Goal: Task Accomplishment & Management: Manage account settings

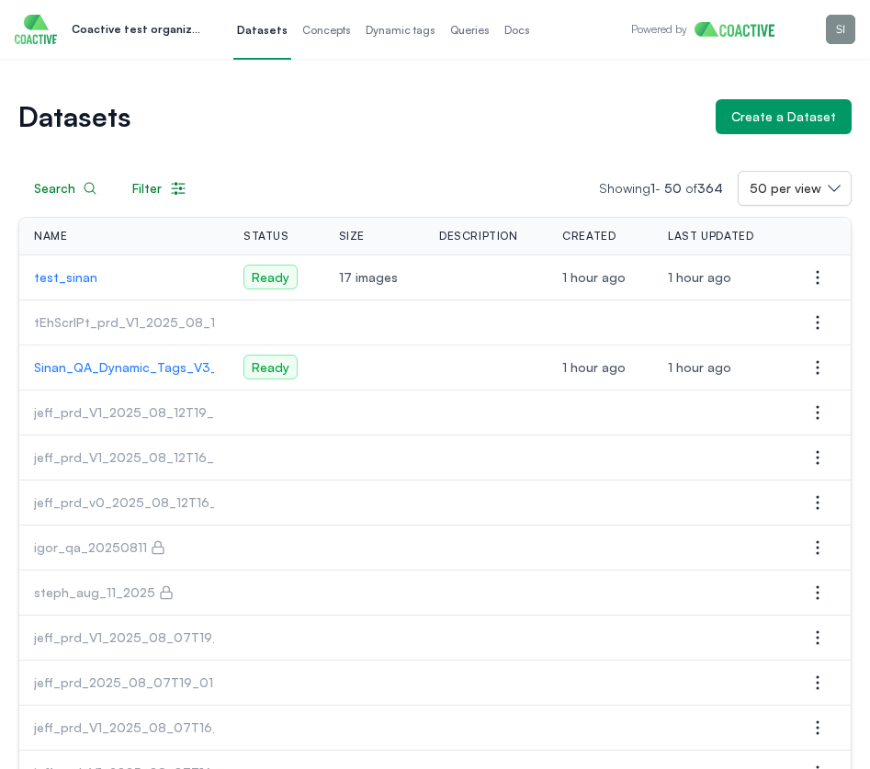
click at [180, 363] on p "Sinan_QA_Dynamic_Tags_V3_simple_dataset" at bounding box center [124, 367] width 180 height 18
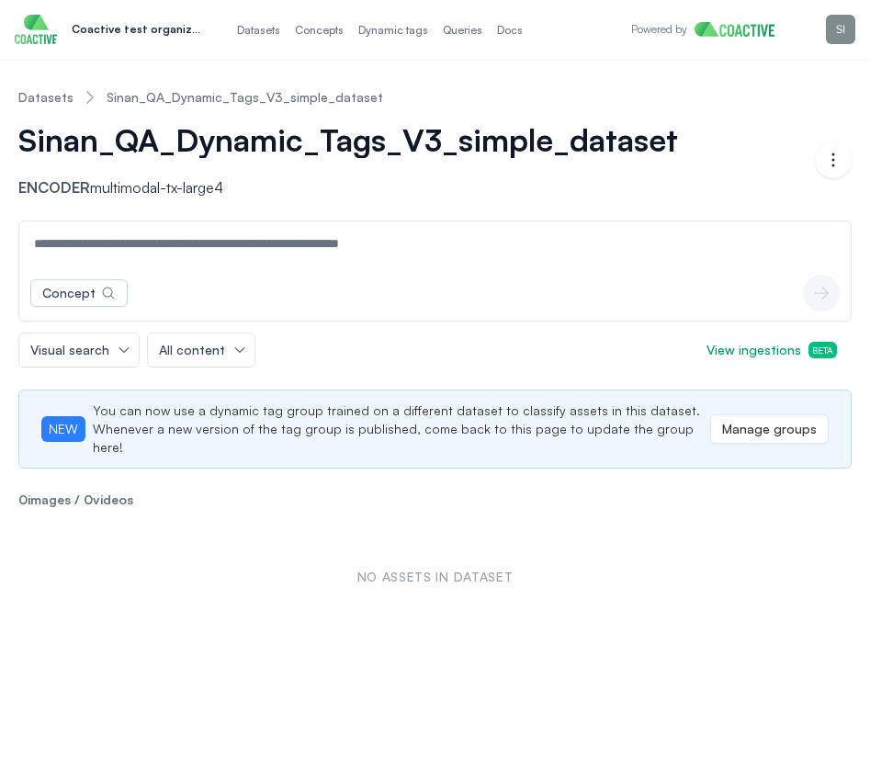
click at [182, 30] on p "Coactive test organization" at bounding box center [138, 29] width 132 height 15
click at [247, 32] on span "Datasets" at bounding box center [258, 30] width 43 height 15
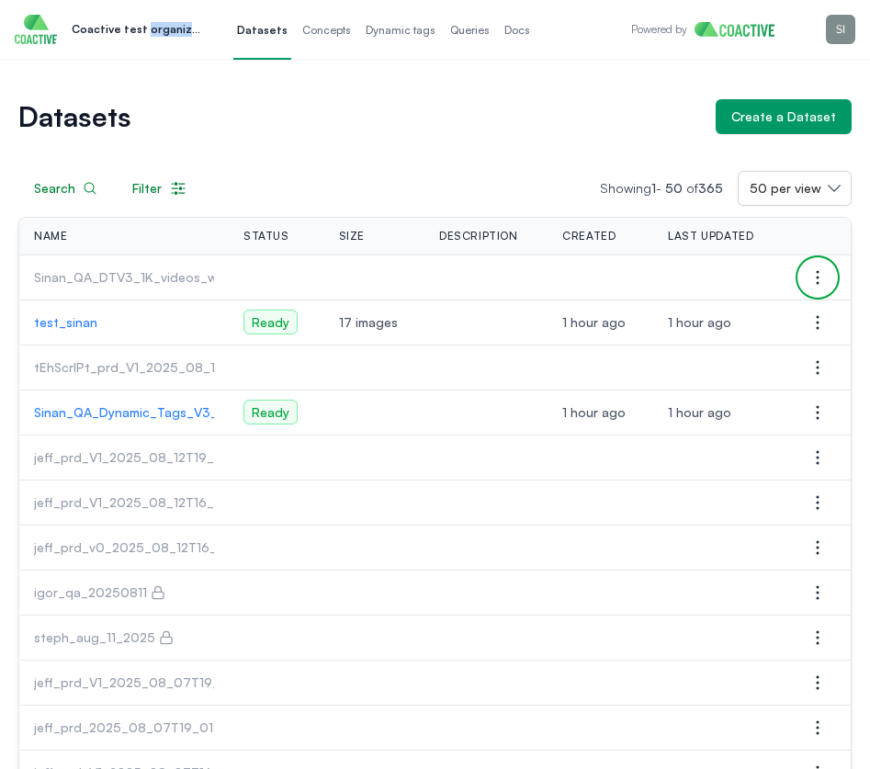
click at [817, 278] on icon "button" at bounding box center [818, 277] width 22 height 22
click at [752, 305] on span "Manage permissions" at bounding box center [699, 314] width 122 height 18
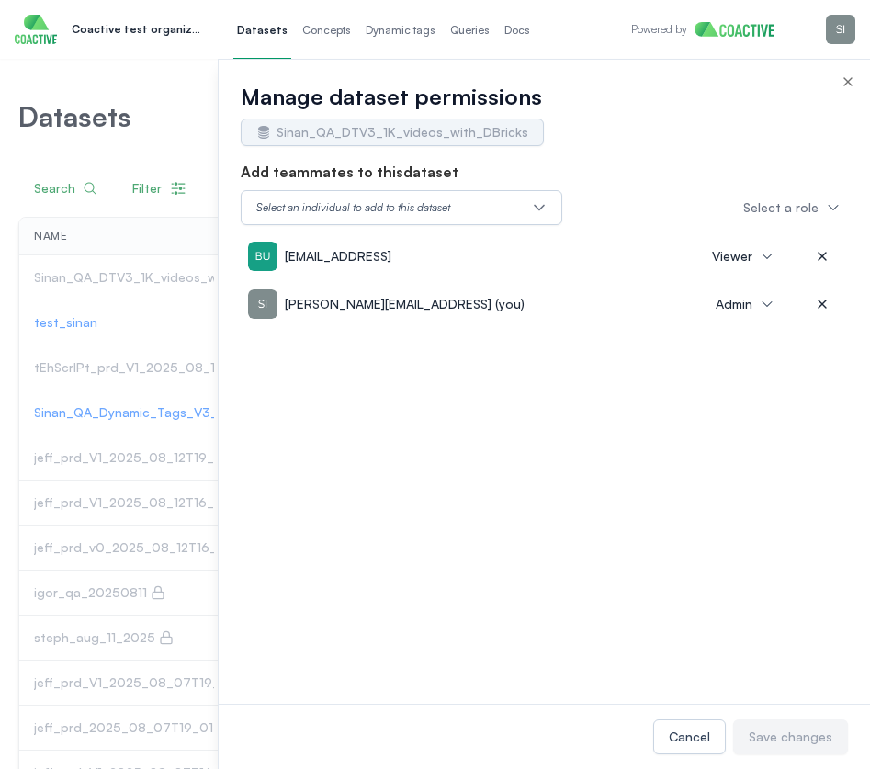
click at [844, 74] on div "Manage dataset permissions Sinan_QA_DTV3_1K_videos_with_DBricks" at bounding box center [545, 110] width 652 height 101
click at [844, 76] on icon "button" at bounding box center [848, 81] width 15 height 15
